Goal: Task Accomplishment & Management: Manage account settings

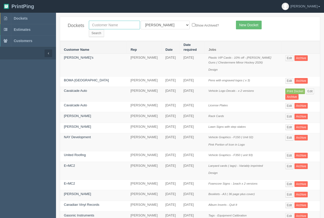
click at [114, 24] on input "text" at bounding box center [114, 25] width 51 height 9
type input "united roofing"
click at [104, 29] on input "Search" at bounding box center [96, 33] width 15 height 8
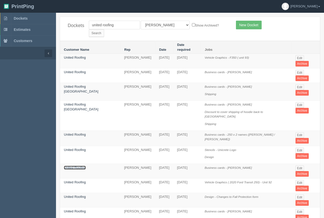
click at [75, 166] on link "United Roofing" at bounding box center [75, 168] width 22 height 4
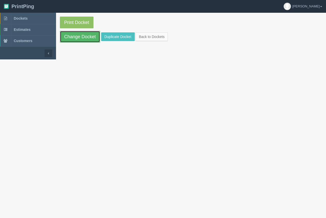
click at [96, 35] on link "Change Docket" at bounding box center [80, 37] width 40 height 12
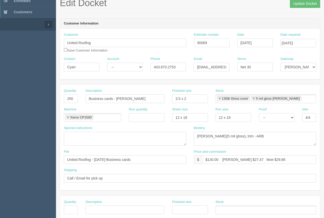
scroll to position [56, 0]
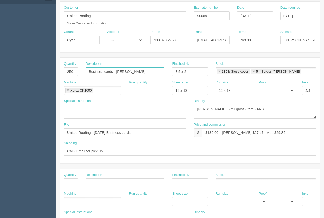
drag, startPoint x: 145, startPoint y: 74, endPoint x: 117, endPoint y: 71, distance: 28.1
click at [116, 71] on input "Business cards - Alex Vezina" at bounding box center [125, 71] width 79 height 9
click at [117, 72] on input "Business cards - Alex Vezina" at bounding box center [125, 71] width 79 height 9
click at [122, 73] on input "Business cards - Scvott Stanton" at bounding box center [125, 71] width 79 height 9
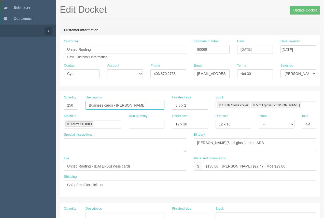
scroll to position [0, 0]
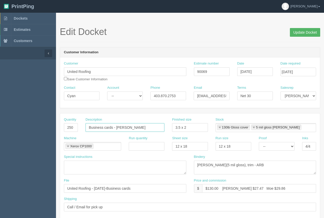
type input "Business cards - Scott Stanton"
click at [299, 33] on input "Update Docket" at bounding box center [305, 32] width 30 height 9
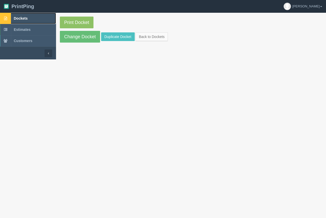
drag, startPoint x: 25, startPoint y: 18, endPoint x: 50, endPoint y: 14, distance: 25.0
click at [25, 17] on span "Dockets" at bounding box center [21, 18] width 14 height 4
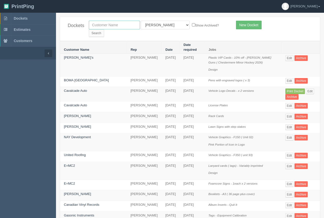
click at [114, 23] on input "text" at bounding box center [114, 25] width 51 height 9
type input "united roofing"
click at [104, 29] on input "Search" at bounding box center [96, 33] width 15 height 8
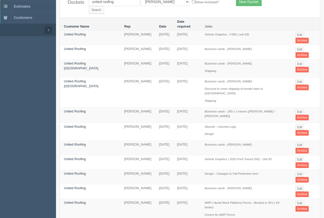
scroll to position [27, 0]
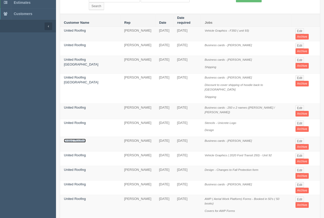
click at [66, 139] on link "United Roofing" at bounding box center [75, 141] width 22 height 4
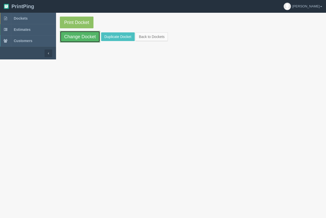
click at [77, 38] on link "Change Docket" at bounding box center [80, 37] width 40 height 12
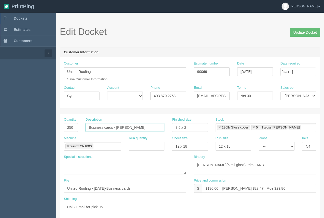
drag, startPoint x: 150, startPoint y: 129, endPoint x: 117, endPoint y: 125, distance: 32.9
click at [117, 125] on input "Business cards - Scott Stanton" at bounding box center [125, 127] width 79 height 9
type input "Business cards - [PERSON_NAME]"
click at [295, 35] on input "Update Docket" at bounding box center [305, 32] width 30 height 9
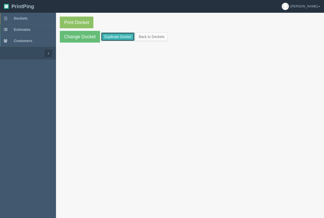
click at [115, 35] on link "Duplicate Docket" at bounding box center [118, 36] width 34 height 9
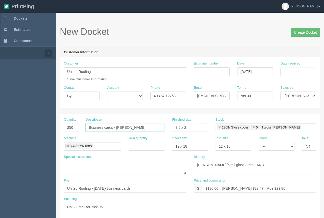
drag, startPoint x: 144, startPoint y: 132, endPoint x: 116, endPoint y: 128, distance: 27.6
click at [116, 128] on input "Business cards - [PERSON_NAME]" at bounding box center [125, 127] width 79 height 9
type input "Business cards -[PERSON_NAME]"
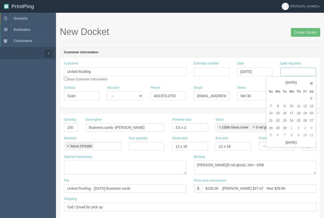
drag, startPoint x: 296, startPoint y: 73, endPoint x: 295, endPoint y: 75, distance: 3.0
click at [296, 73] on input "Date required" at bounding box center [299, 71] width 36 height 9
click at [273, 123] on td "21" at bounding box center [271, 120] width 7 height 7
click at [284, 113] on td "16" at bounding box center [285, 113] width 6 height 7
type input "September 16, 2025"
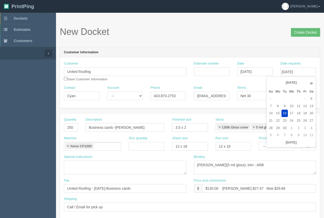
click at [269, 48] on header "Customer Information" at bounding box center [190, 52] width 260 height 10
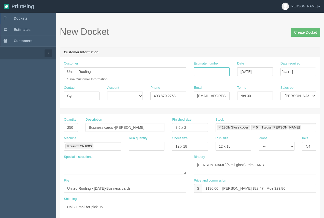
click at [200, 71] on input "Estimate number" at bounding box center [212, 71] width 36 height 9
type input "90069"
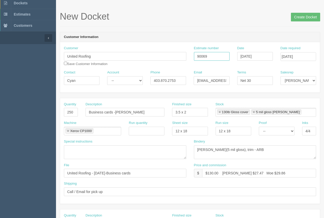
scroll to position [11, 0]
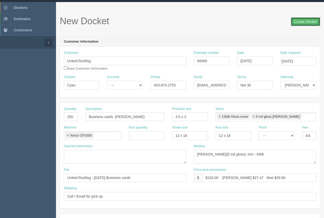
click at [304, 24] on input "Create Docket" at bounding box center [305, 21] width 29 height 9
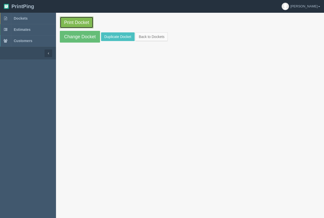
click at [79, 23] on link "Print Docket" at bounding box center [77, 23] width 34 height 12
